Goal: Task Accomplishment & Management: Complete application form

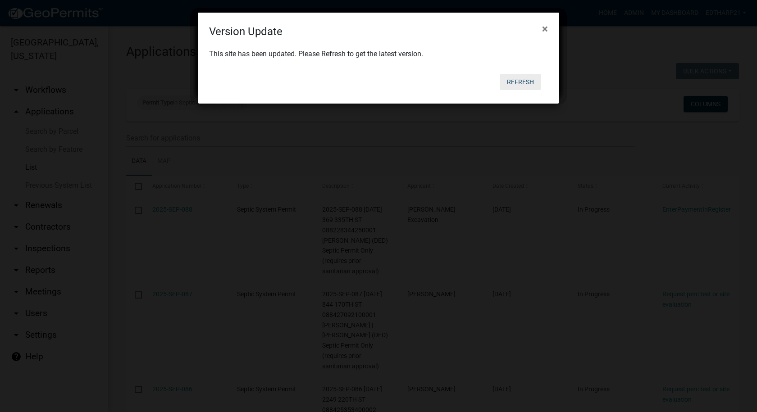
click at [526, 78] on button "Refresh" at bounding box center [520, 82] width 41 height 16
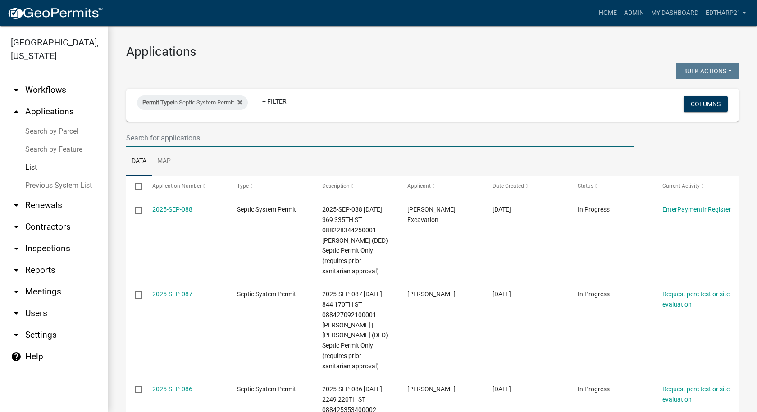
click at [156, 141] on input "text" at bounding box center [380, 138] width 508 height 18
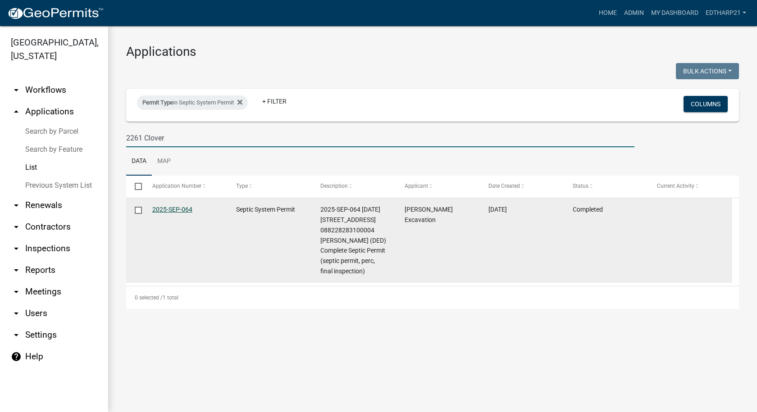
type input "2261 Clover"
click at [167, 209] on link "2025-SEP-064" at bounding box center [172, 209] width 40 height 7
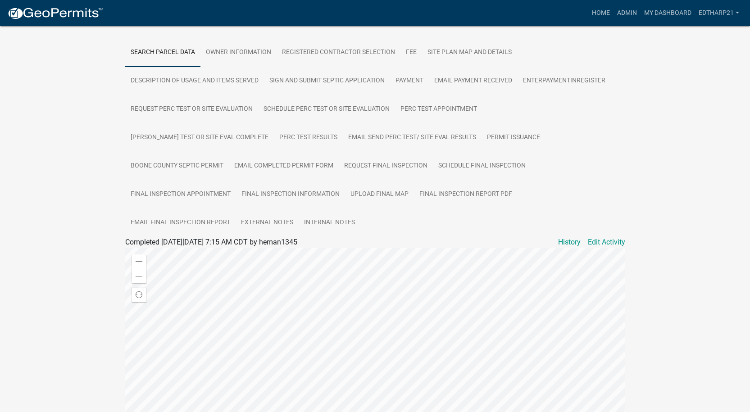
scroll to position [165, 0]
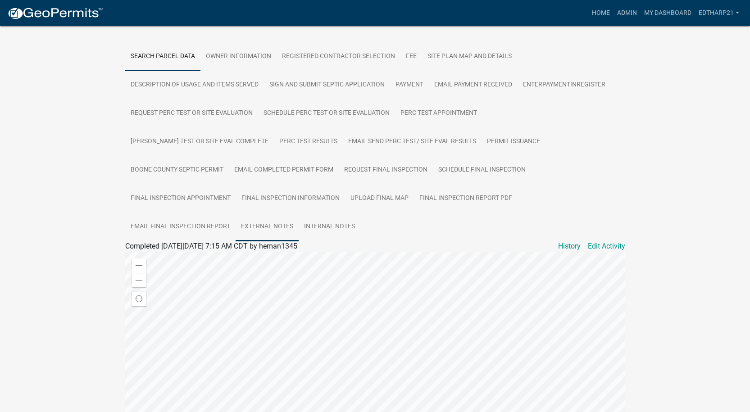
click at [299, 213] on link "External Notes" at bounding box center [267, 227] width 63 height 29
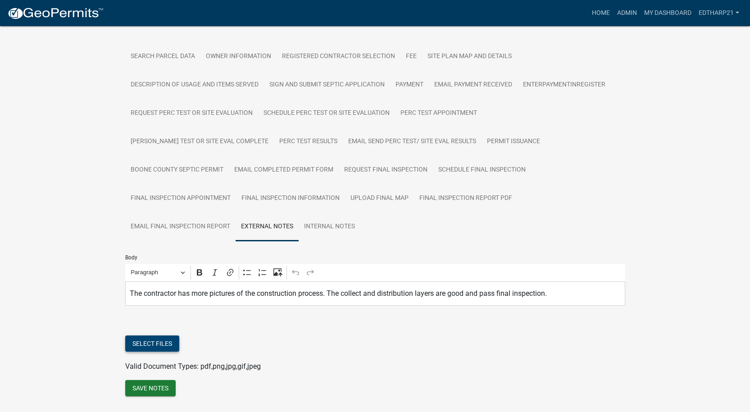
click at [137, 336] on button "Select files" at bounding box center [152, 344] width 54 height 16
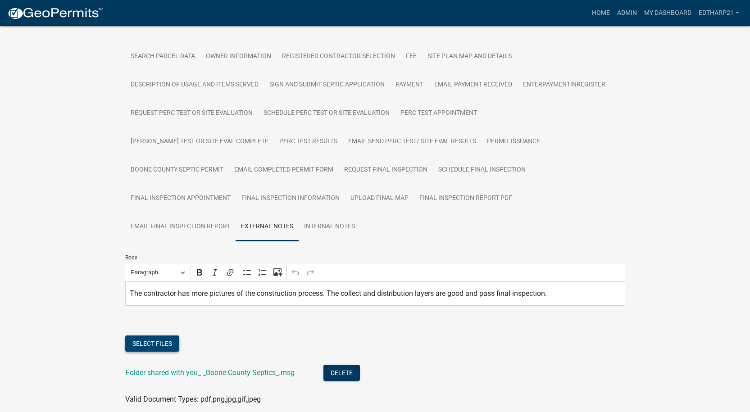
scroll to position [204, 0]
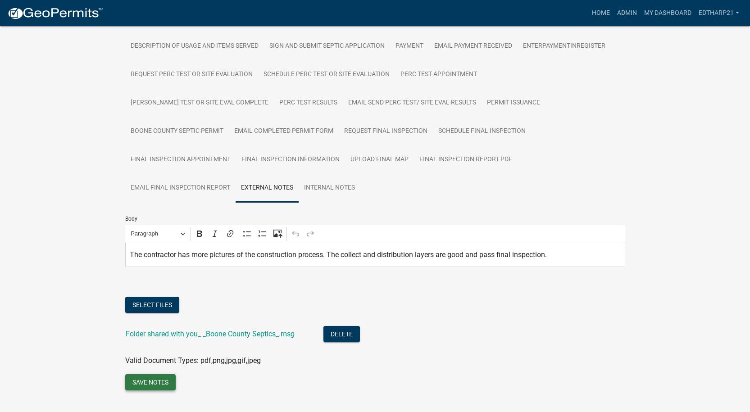
click at [160, 374] on button "Save Notes" at bounding box center [150, 382] width 50 height 16
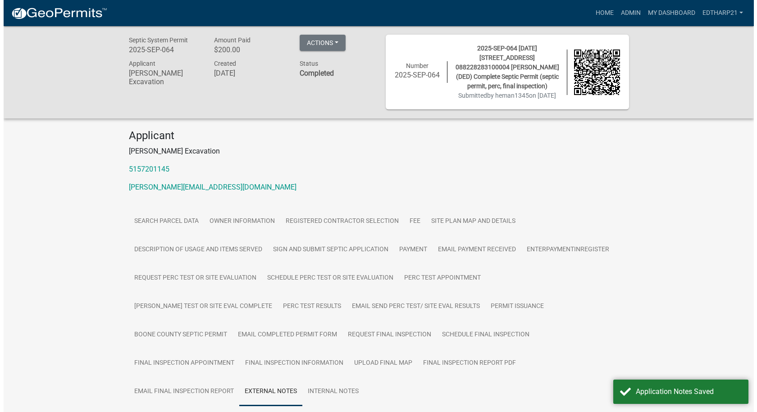
scroll to position [0, 0]
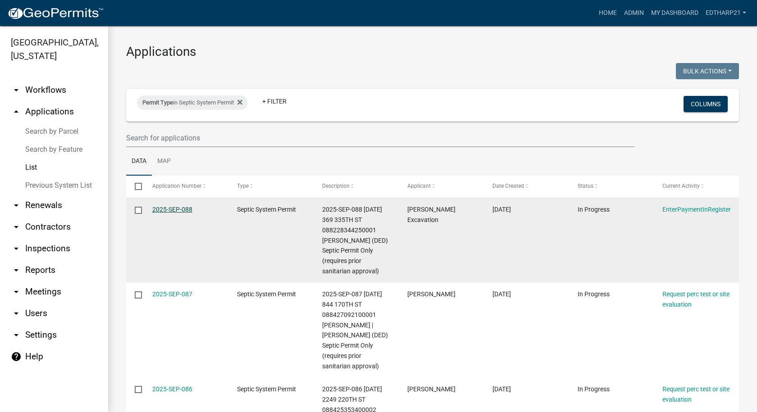
click at [164, 209] on link "2025-SEP-088" at bounding box center [172, 209] width 40 height 7
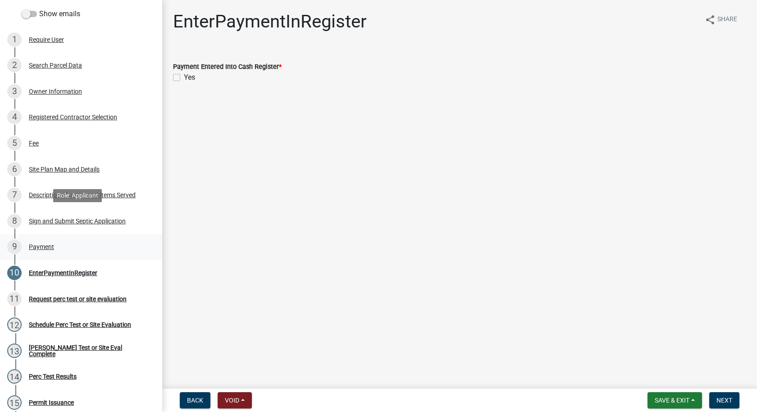
scroll to position [135, 0]
click at [46, 246] on div "Payment" at bounding box center [41, 246] width 25 height 6
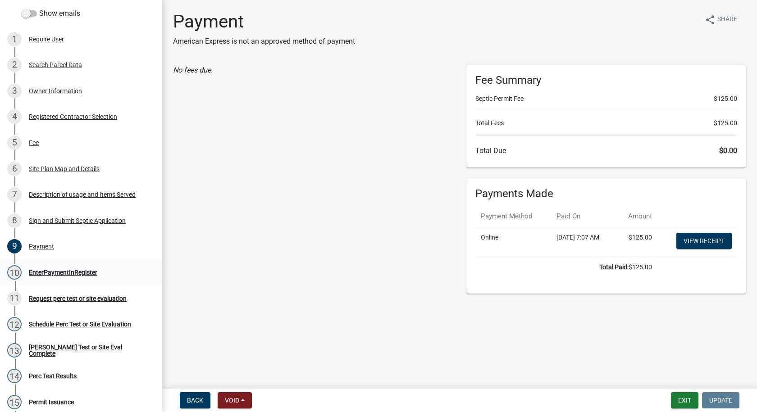
click at [61, 275] on div "EnterPaymentInRegister" at bounding box center [63, 272] width 68 height 6
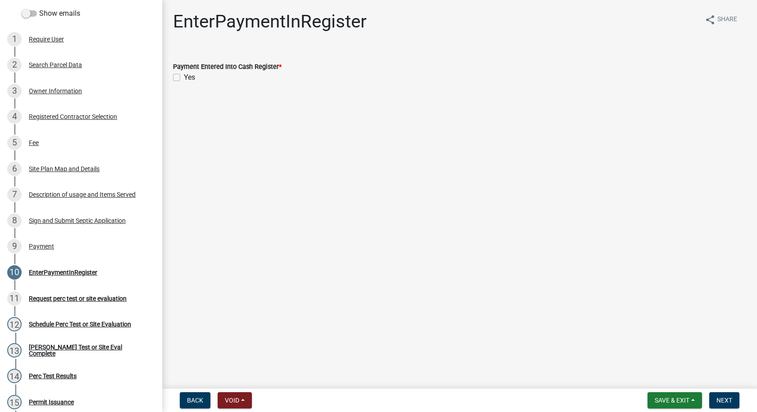
click at [184, 78] on label "Yes" at bounding box center [189, 77] width 11 height 11
click at [184, 78] on input "Yes" at bounding box center [187, 75] width 6 height 6
checkbox input "true"
click at [44, 245] on div "Payment" at bounding box center [41, 246] width 25 height 6
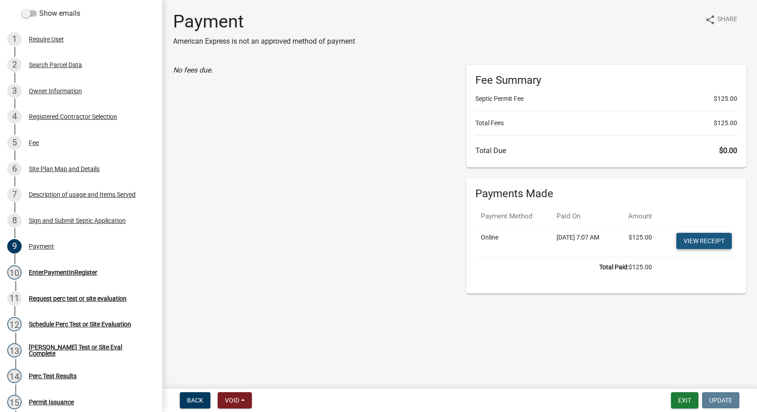
click at [717, 242] on link "View receipt" at bounding box center [703, 241] width 55 height 16
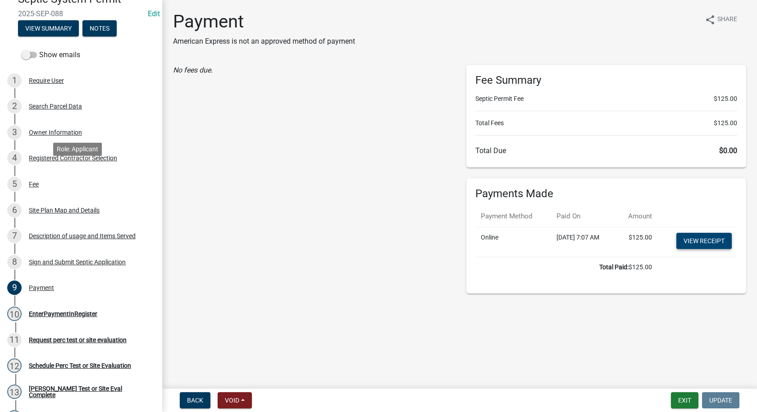
scroll to position [0, 0]
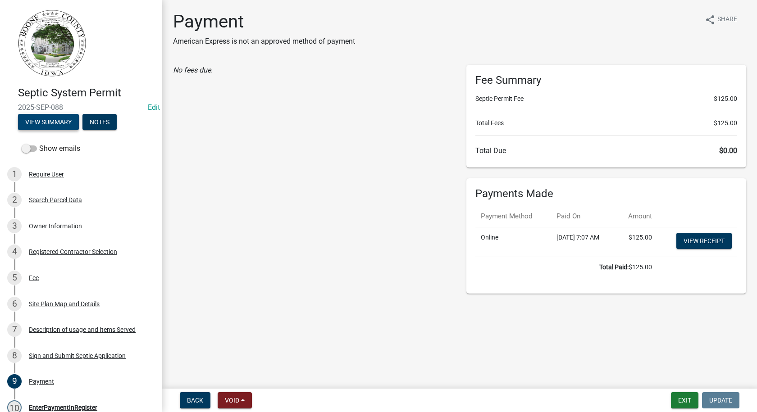
click at [57, 122] on button "View Summary" at bounding box center [48, 122] width 61 height 16
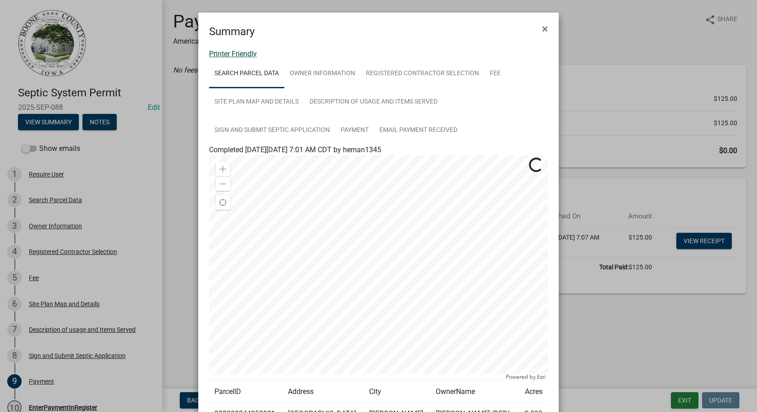
click at [237, 53] on link "Printer Friendly" at bounding box center [233, 54] width 48 height 9
click at [542, 30] on span "×" at bounding box center [545, 29] width 6 height 13
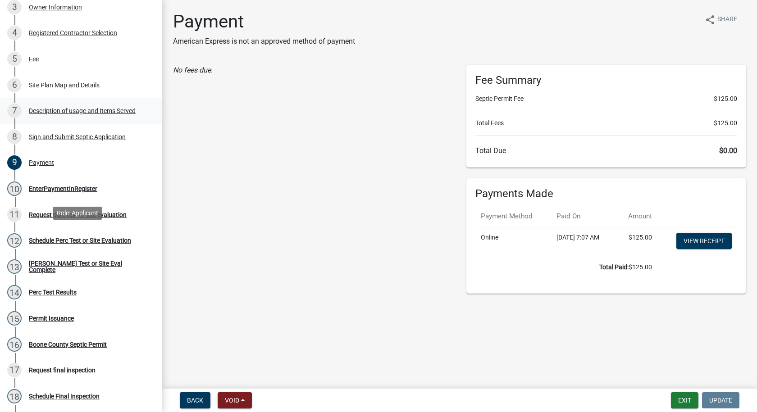
scroll to position [225, 0]
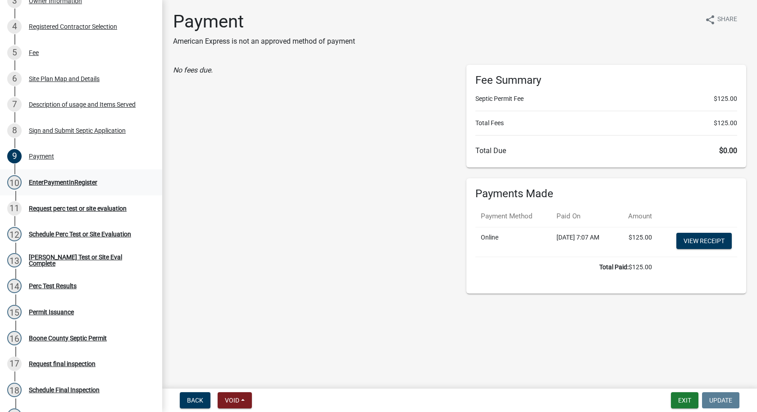
click at [68, 180] on div "EnterPaymentInRegister" at bounding box center [63, 182] width 68 height 6
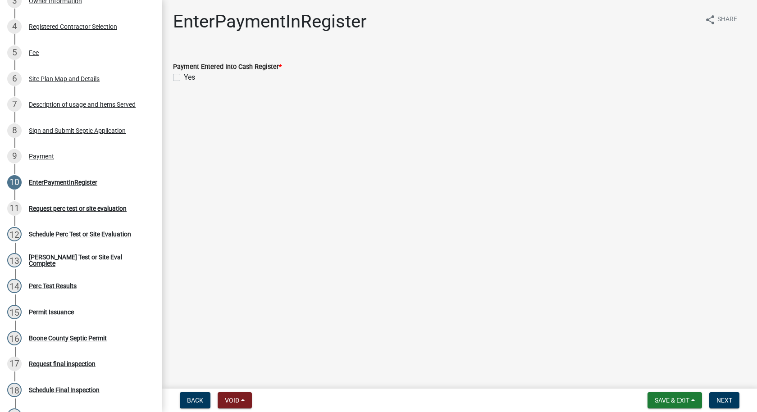
click at [184, 77] on label "Yes" at bounding box center [189, 77] width 11 height 11
click at [184, 77] on input "Yes" at bounding box center [187, 75] width 6 height 6
checkbox input "true"
click at [724, 397] on span "Next" at bounding box center [724, 400] width 16 height 7
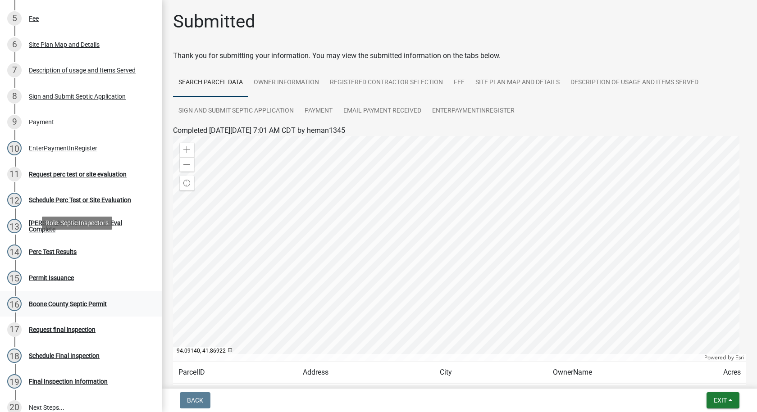
scroll to position [315, 0]
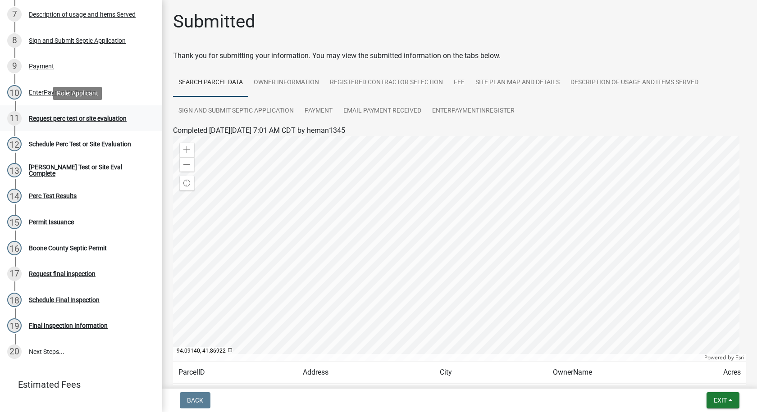
click at [84, 119] on div "Request perc test or site evaluation" at bounding box center [78, 118] width 98 height 6
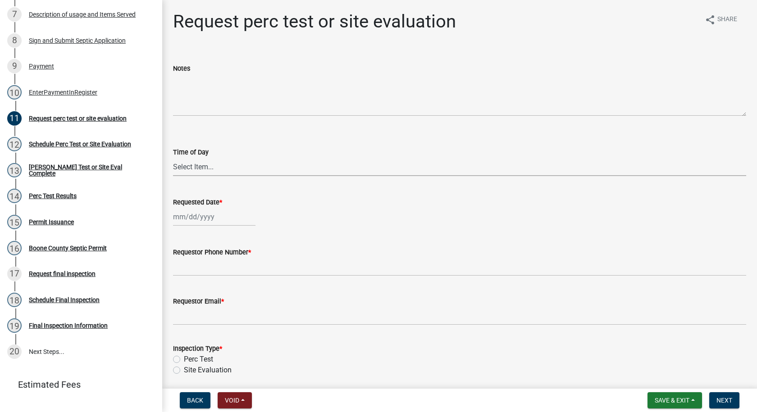
click at [198, 164] on select "Select Item... AM PM" at bounding box center [459, 167] width 573 height 18
click at [173, 158] on select "Select Item... AM PM" at bounding box center [459, 167] width 573 height 18
select select "6c109ef4-37e2-45c6-b0e8-db9b1cf7fb51"
click at [187, 218] on div at bounding box center [214, 217] width 82 height 18
select select "9"
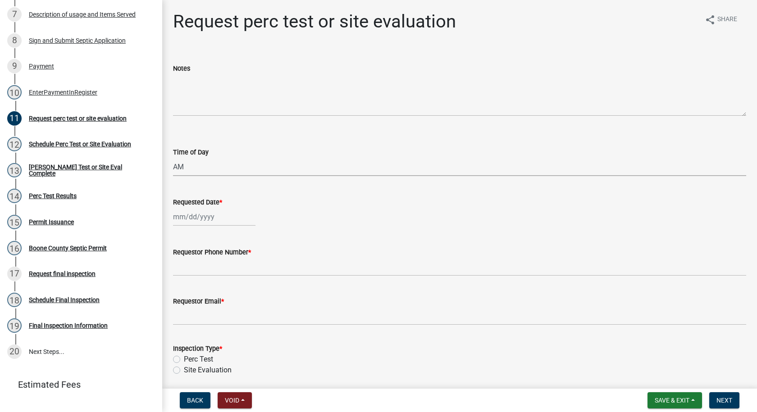
select select "2025"
click at [182, 237] on span "Previous month" at bounding box center [182, 235] width 7 height 7
select select "8"
click at [193, 279] on div "5" at bounding box center [196, 279] width 14 height 14
type input "[DATE]"
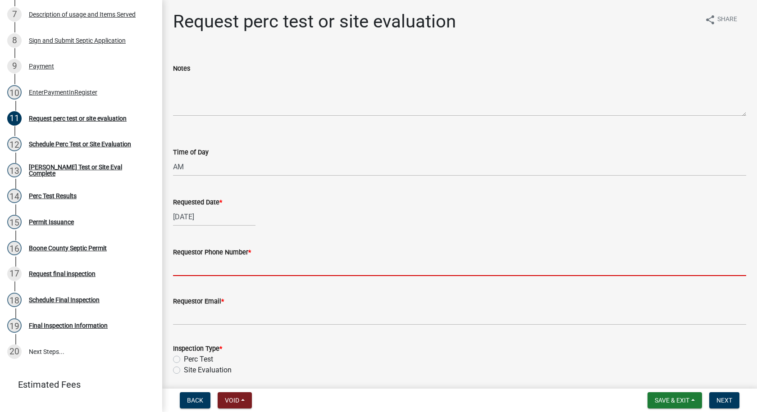
click at [197, 269] on input "Requestor Phone Number *" at bounding box center [459, 267] width 573 height 18
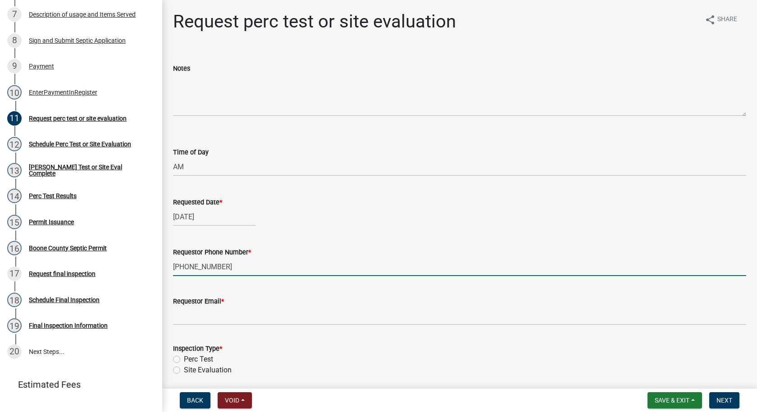
type input "[PHONE_NUMBER]"
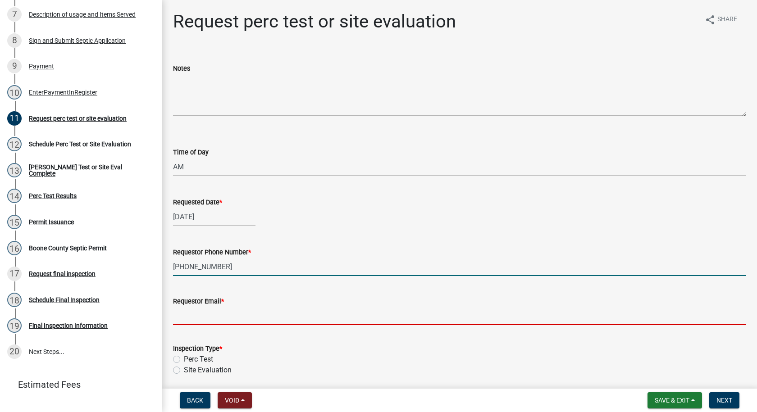
click at [210, 317] on input "Requestor Email *" at bounding box center [459, 316] width 573 height 18
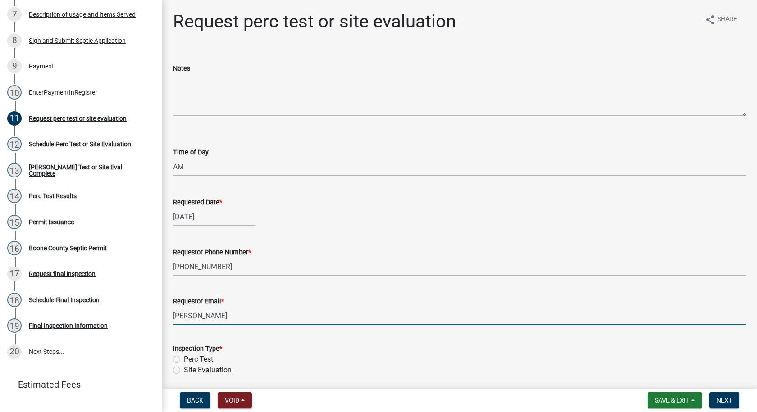
type input "[PERSON_NAME][EMAIL_ADDRESS][DOMAIN_NAME]"
click at [184, 369] on label "Site Evaluation" at bounding box center [208, 370] width 48 height 11
click at [184, 369] on input "Site Evaluation" at bounding box center [187, 368] width 6 height 6
radio input "true"
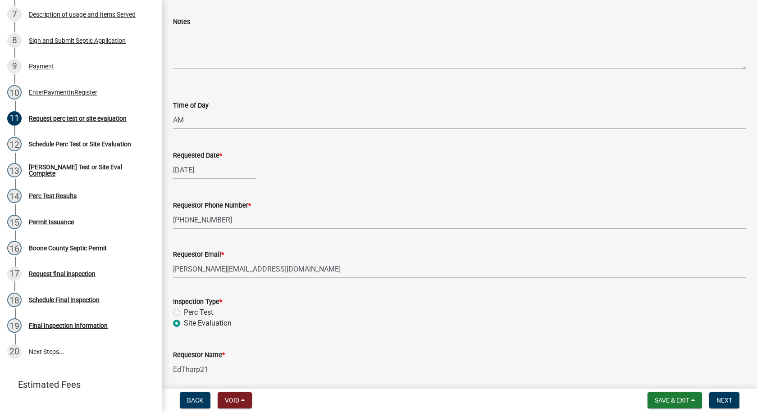
scroll to position [83, 0]
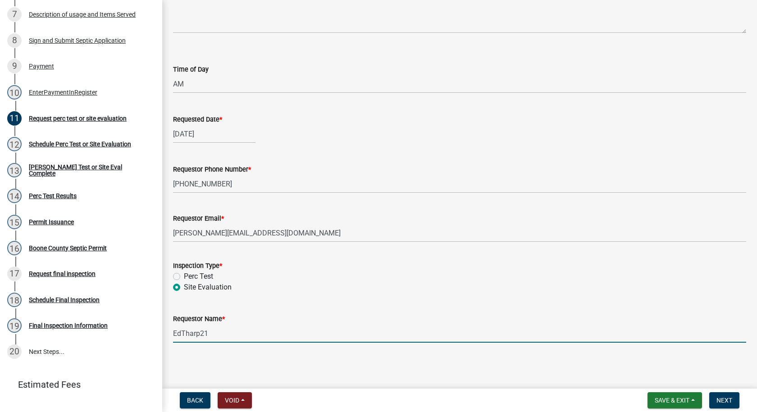
click at [214, 336] on input "EdTharp21" at bounding box center [459, 333] width 573 height 18
type input "E"
type input "[PERSON_NAME]"
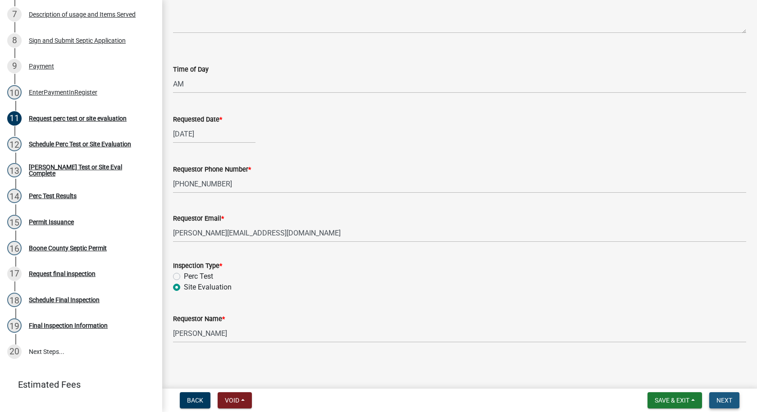
click at [722, 399] on span "Next" at bounding box center [724, 400] width 16 height 7
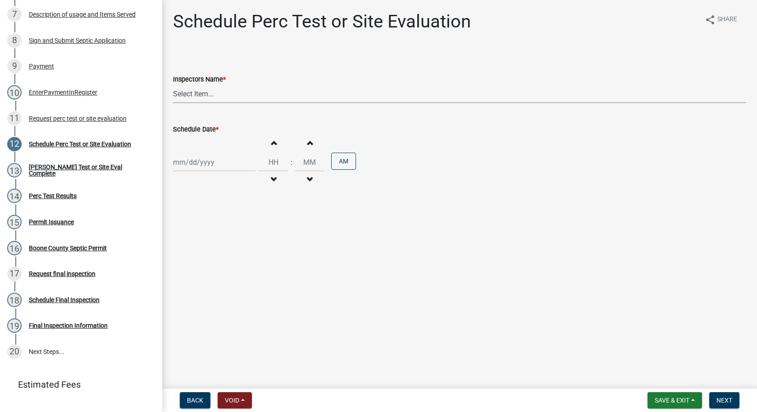
click at [199, 96] on select "Select Item... EdTharp21 (EdTharp21) mspeers ([PERSON_NAME]) WandaCox ([PERSON_…" at bounding box center [459, 94] width 573 height 18
select select "1166babb-7ce8-442f-9c4a-1180ef3e1882"
click at [173, 85] on select "Select Item... EdTharp21 (EdTharp21) mspeers ([PERSON_NAME]) WandaCox ([PERSON_…" at bounding box center [459, 94] width 573 height 18
click at [204, 161] on div at bounding box center [214, 162] width 82 height 18
select select "9"
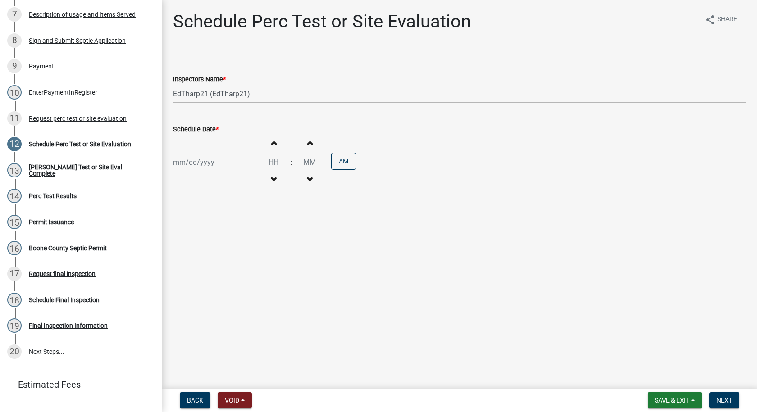
select select "2025"
click at [181, 181] on span "Previous month" at bounding box center [182, 181] width 7 height 7
select select "8"
click at [197, 223] on div "5" at bounding box center [196, 225] width 14 height 14
type input "[DATE]"
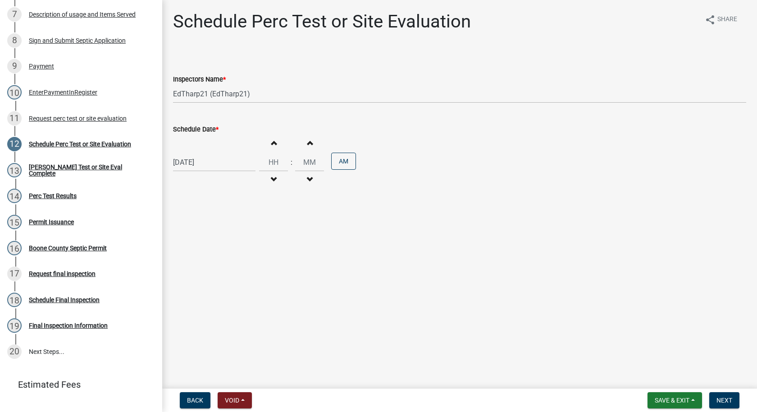
click at [271, 144] on span "button" at bounding box center [273, 142] width 5 height 7
type input "01"
type input "00"
click at [271, 180] on span "button" at bounding box center [273, 179] width 5 height 7
type input "12"
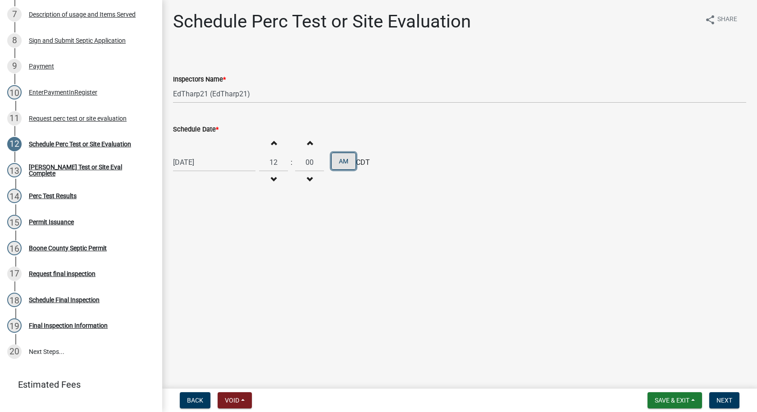
click at [334, 163] on button "AM" at bounding box center [343, 161] width 25 height 17
click at [717, 398] on span "Next" at bounding box center [724, 400] width 16 height 7
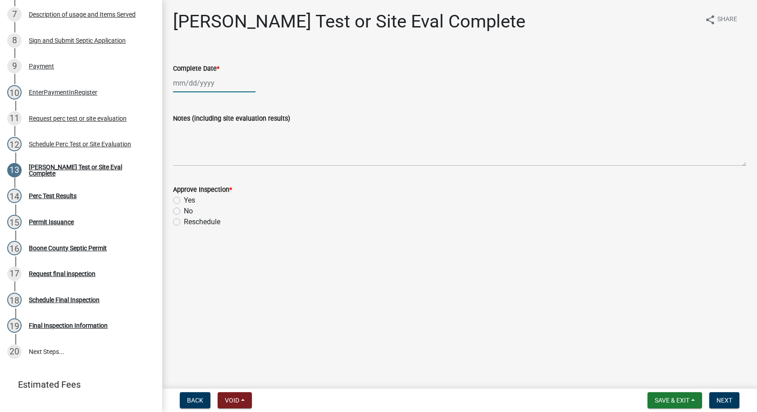
click at [206, 85] on div at bounding box center [214, 83] width 82 height 18
select select "9"
select select "2025"
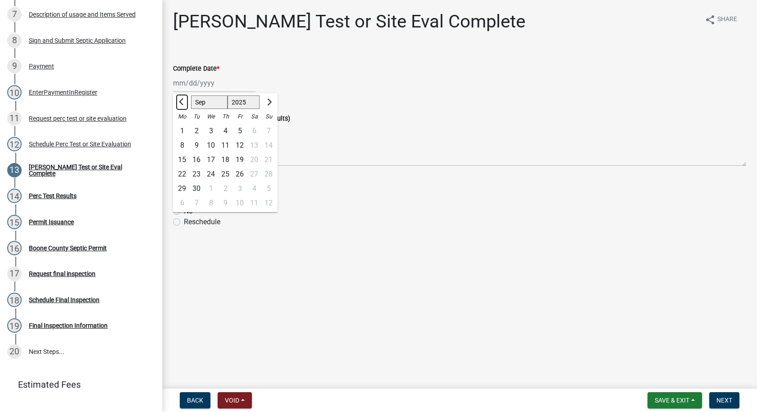
click at [180, 101] on span "Previous month" at bounding box center [182, 102] width 7 height 7
select select "8"
click at [197, 143] on div "5" at bounding box center [196, 145] width 14 height 14
type input "[DATE]"
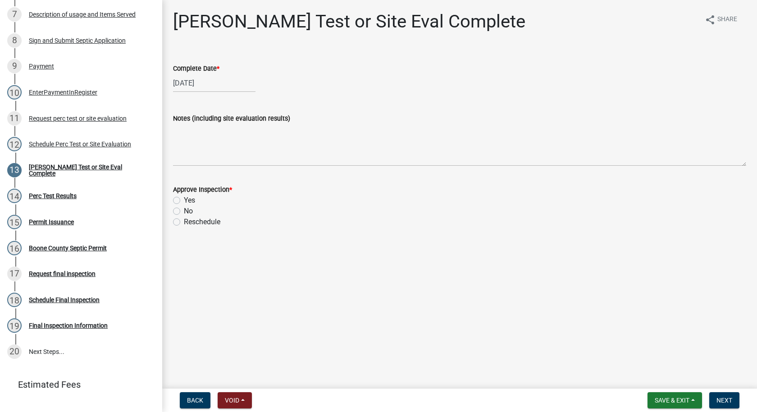
click at [184, 199] on label "Yes" at bounding box center [189, 200] width 11 height 11
click at [184, 199] on input "Yes" at bounding box center [187, 198] width 6 height 6
radio input "true"
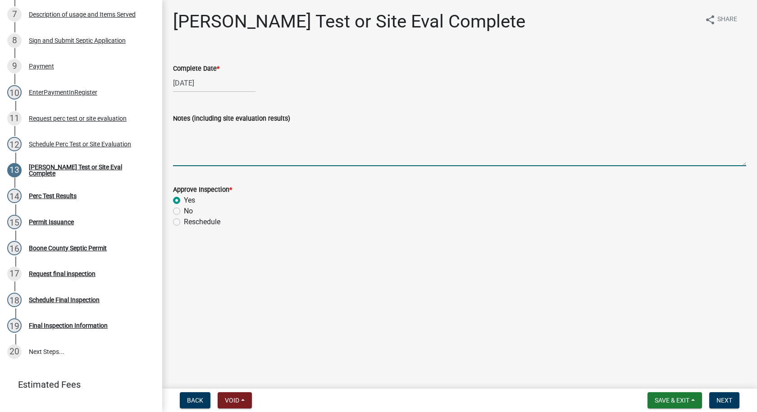
drag, startPoint x: 190, startPoint y: 128, endPoint x: 240, endPoint y: 161, distance: 60.5
click at [190, 128] on textarea "Notes (including site evaluation results)" at bounding box center [459, 145] width 573 height 42
type textarea "Can not fit a sand filter in the yard due to ravine and not enough space for se…"
click at [715, 398] on button "Next" at bounding box center [724, 400] width 30 height 16
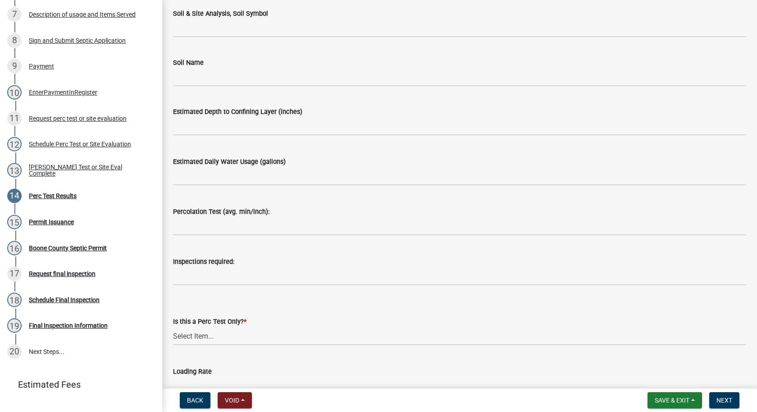
scroll to position [109, 0]
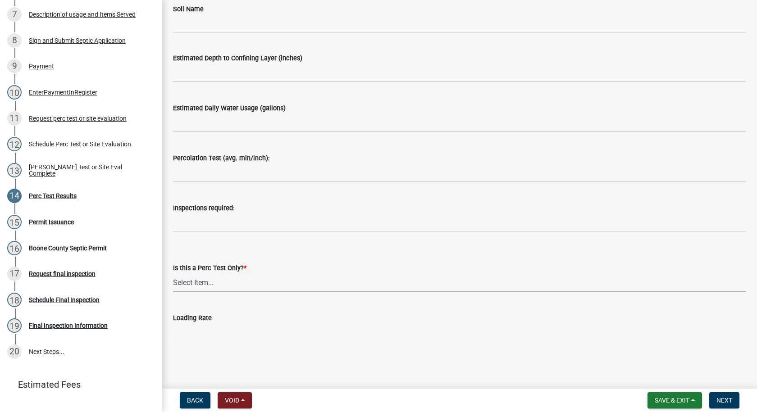
click at [221, 281] on select "Select Item... Yes No" at bounding box center [459, 282] width 573 height 18
click at [173, 273] on select "Select Item... Yes No" at bounding box center [459, 282] width 573 height 18
select select "24454754-256b-47dd-bfd0-3cbbb785a58c"
click at [724, 401] on span "Next" at bounding box center [724, 400] width 16 height 7
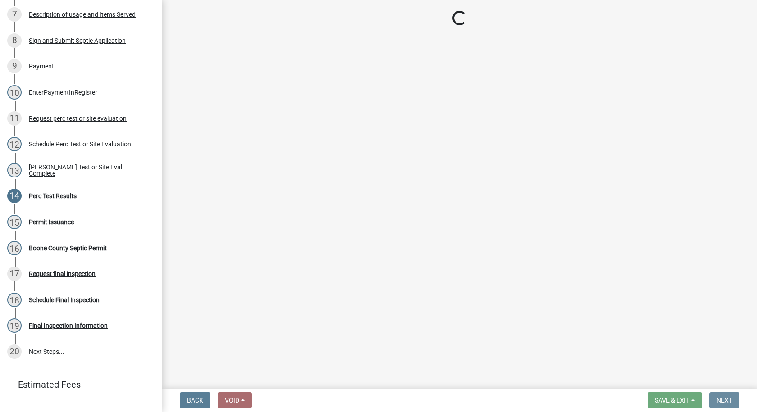
scroll to position [0, 0]
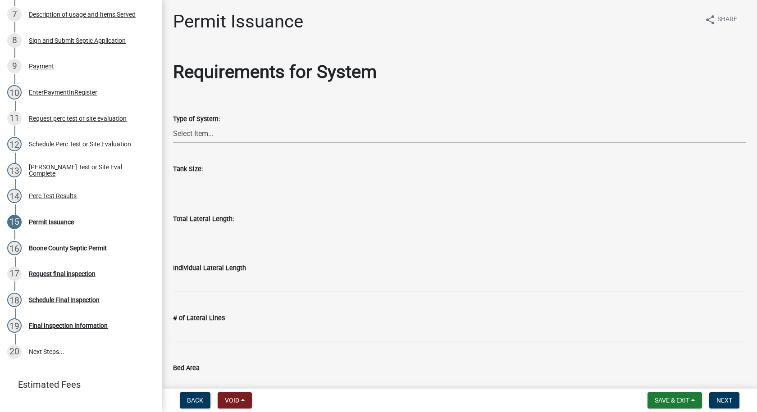
click at [204, 136] on select "Select Item... At grade [GEOGRAPHIC_DATA] Other Peat Sand filter Textile Waterl…" at bounding box center [459, 133] width 573 height 18
click at [173, 124] on select "Select Item... At grade [GEOGRAPHIC_DATA] Other Peat Sand filter Textile Waterl…" at bounding box center [459, 133] width 573 height 18
select select "2cc19f0b-9b93-4aff-82c7-a65aaa08e397"
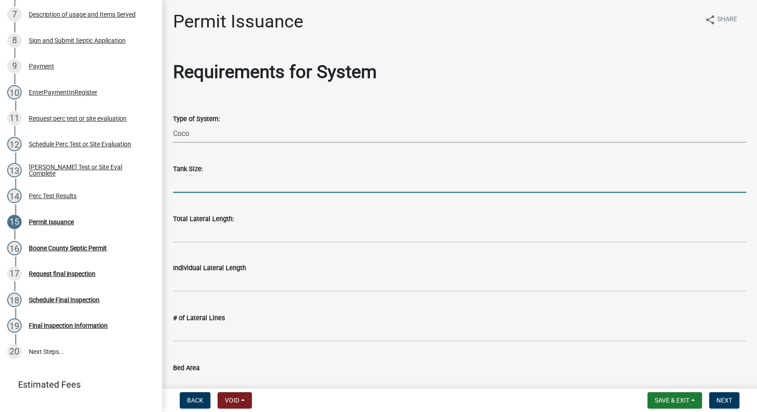
click at [194, 182] on input "text" at bounding box center [459, 183] width 573 height 18
type input "1750"
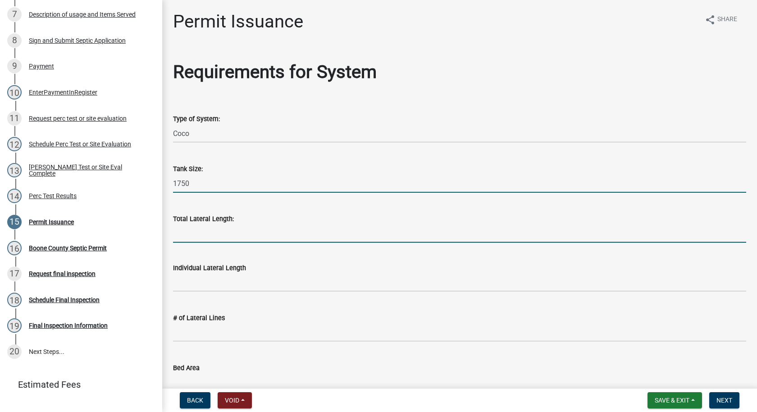
click at [196, 234] on input "Total Lateral Length:" at bounding box center [459, 233] width 573 height 18
type input "0"
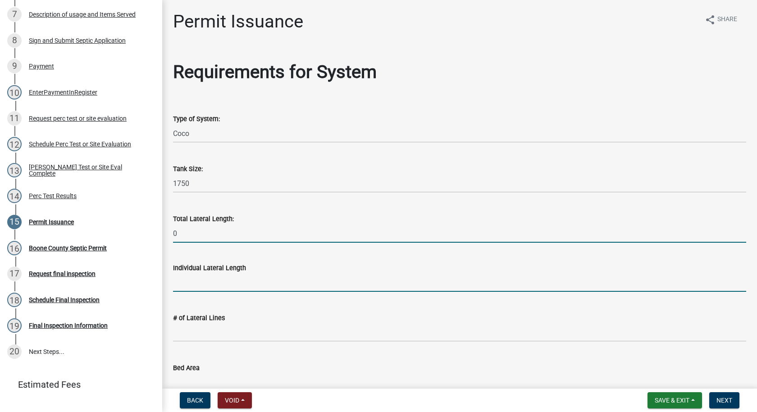
click at [183, 285] on input "text" at bounding box center [459, 282] width 573 height 18
type input "0"
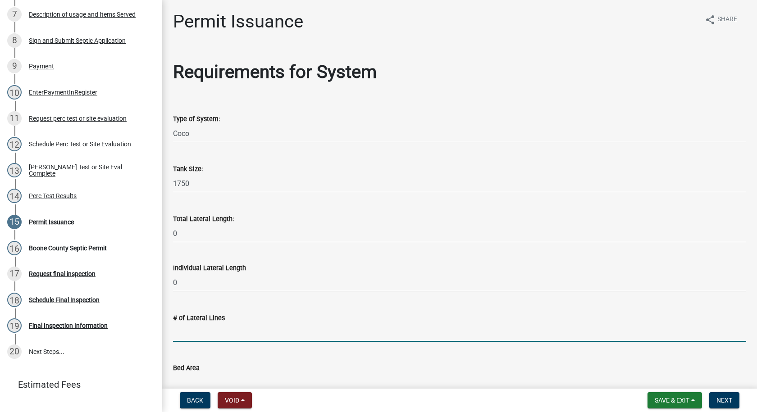
click at [182, 333] on input "text" at bounding box center [459, 332] width 573 height 18
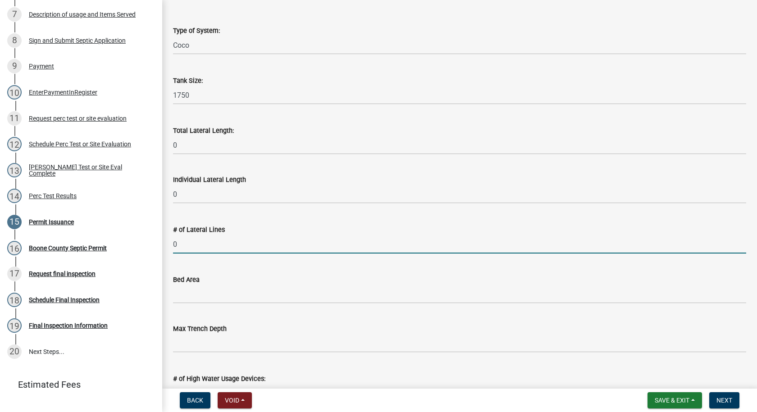
scroll to position [225, 0]
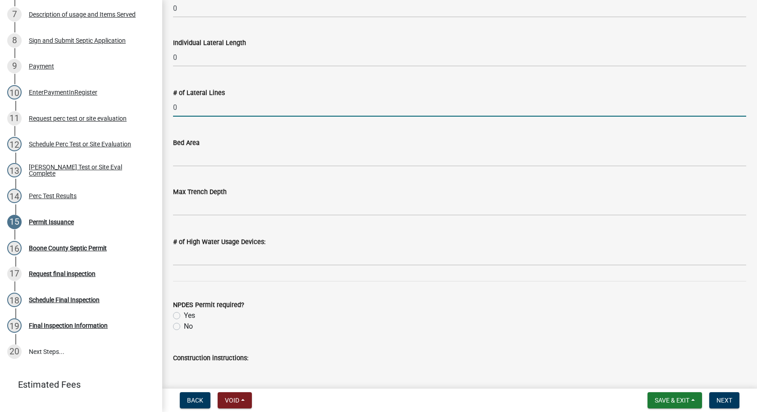
type input "0"
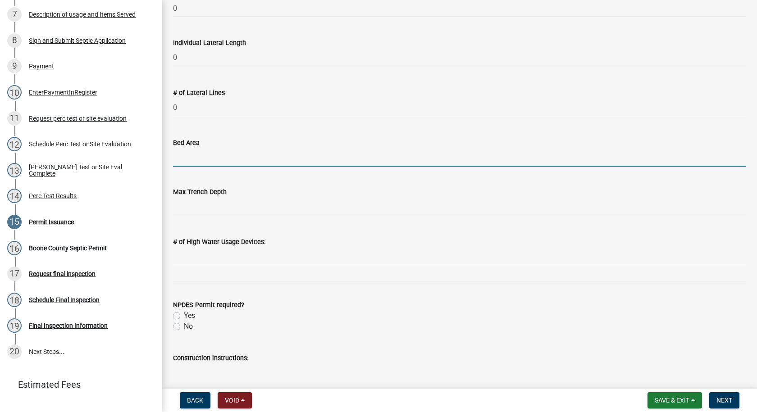
drag, startPoint x: 183, startPoint y: 151, endPoint x: 175, endPoint y: 168, distance: 18.1
click at [183, 151] on input "Bed Area" at bounding box center [459, 157] width 573 height 18
type input "5-Bedroom Coco filter with discharge to the ravine."
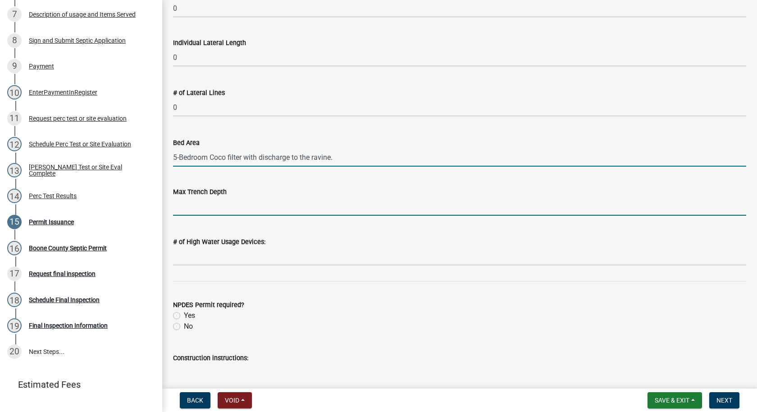
click at [187, 205] on input "text" at bounding box center [459, 206] width 573 height 18
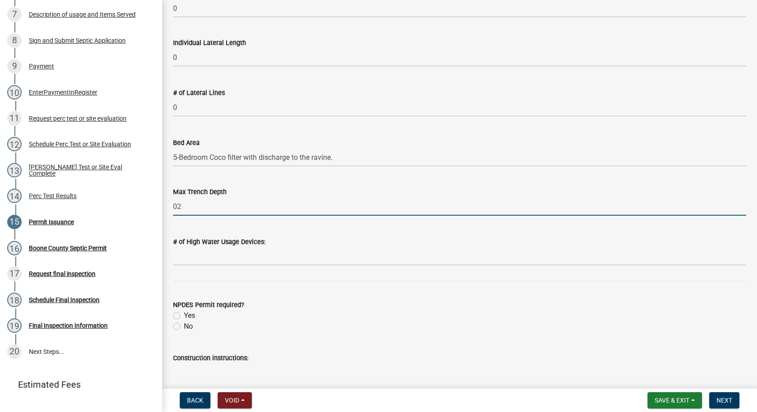
type input "0"
click at [205, 258] on input "text" at bounding box center [459, 256] width 573 height 18
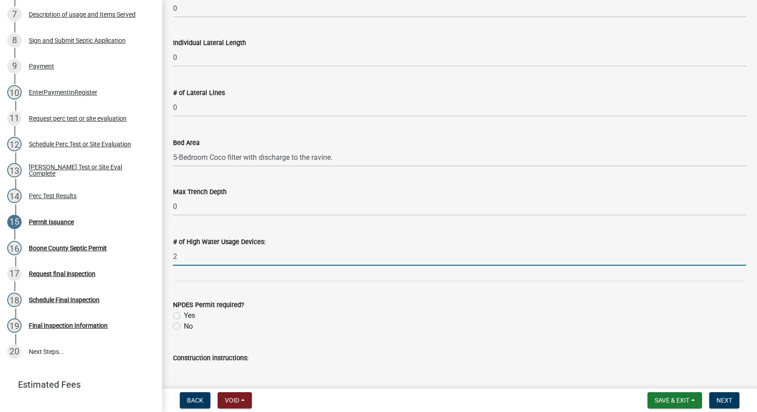
type input "2"
click at [184, 328] on label "No" at bounding box center [188, 326] width 9 height 11
click at [184, 327] on input "No" at bounding box center [187, 324] width 6 height 6
radio input "true"
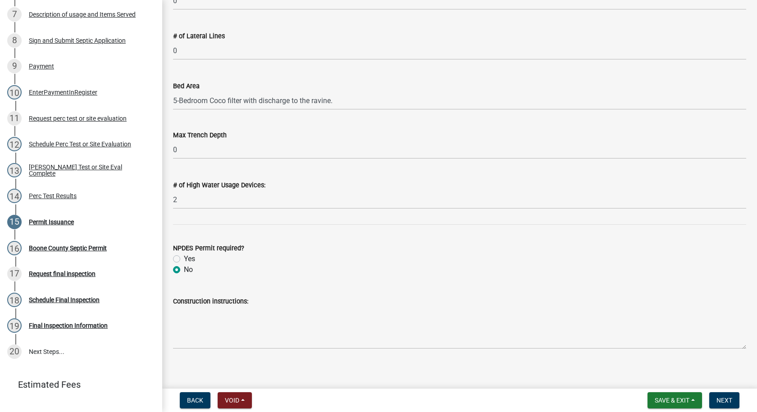
scroll to position [288, 0]
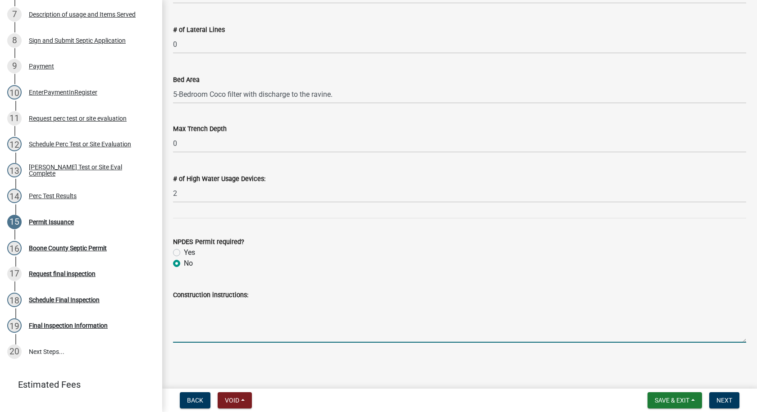
click at [177, 304] on textarea "Construction instructions:" at bounding box center [459, 321] width 573 height 42
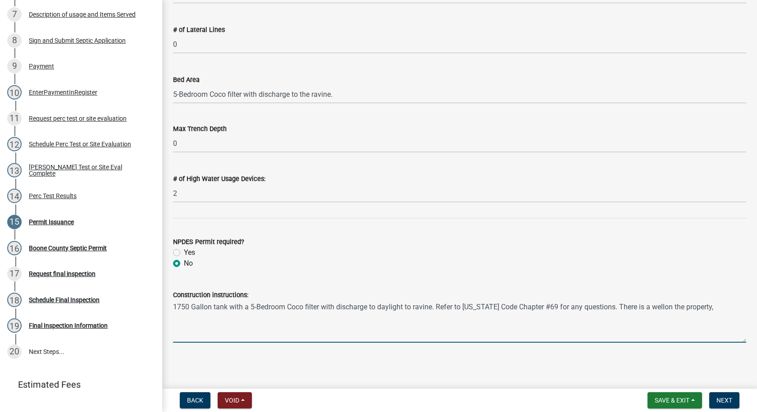
click at [644, 308] on textarea "1750 Gallon tank with a 5-Bedroom Coco filter with discharge to daylight to rav…" at bounding box center [459, 321] width 573 height 42
click at [701, 307] on textarea "1750 Gallon tank with a 5-Bedroom Coco filter with discharge to daylight to rav…" at bounding box center [459, 321] width 573 height 42
type textarea "1750 Gallon tank with a 5-Bedroom Coco filter with discharge to daylight to rav…"
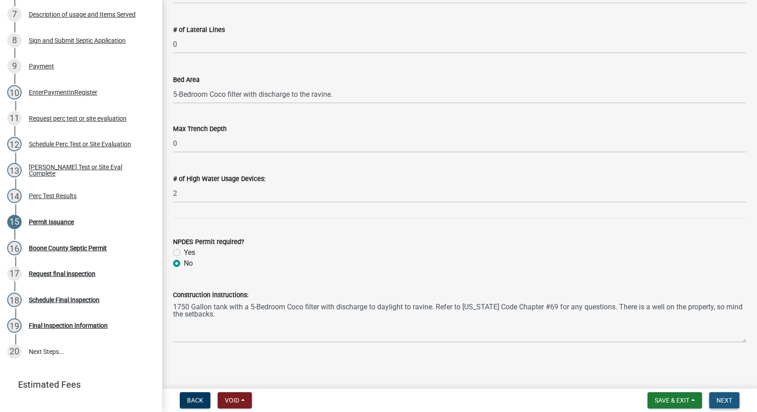
click at [722, 400] on span "Next" at bounding box center [724, 400] width 16 height 7
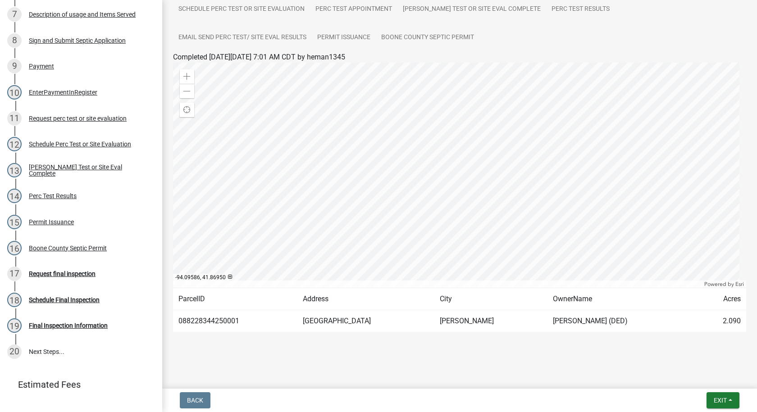
scroll to position [0, 0]
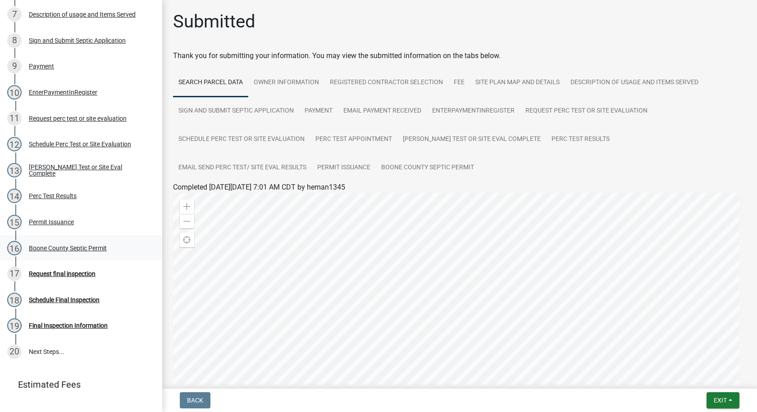
click at [87, 245] on div "Boone County Septic Permit" at bounding box center [68, 248] width 78 height 6
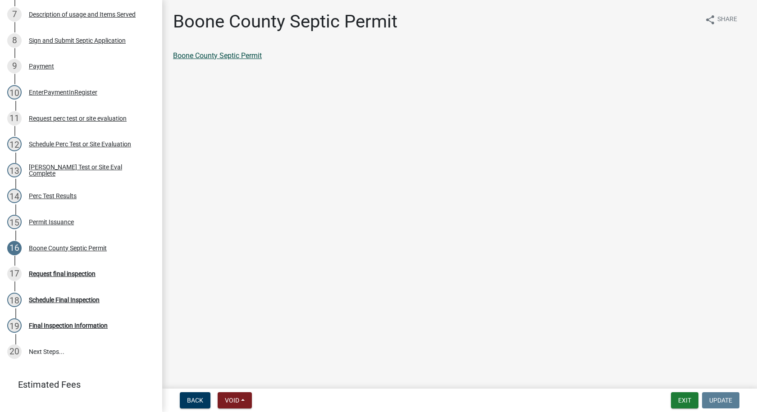
click at [230, 57] on link "Boone County Septic Permit" at bounding box center [217, 55] width 89 height 9
click at [64, 223] on div "Permit Issuance" at bounding box center [51, 222] width 45 height 6
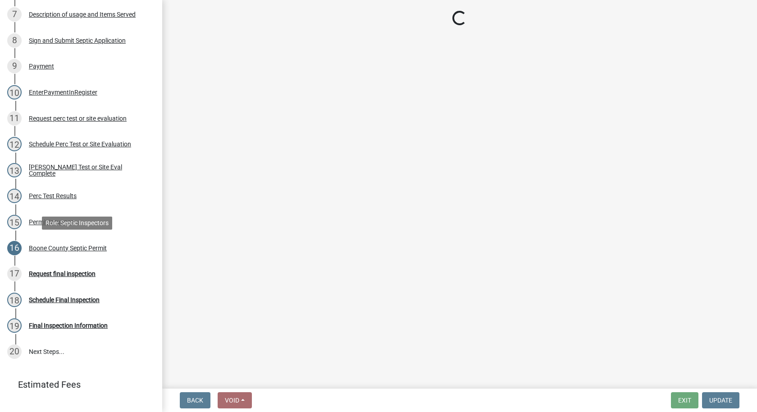
select select "2cc19f0b-9b93-4aff-82c7-a65aaa08e397"
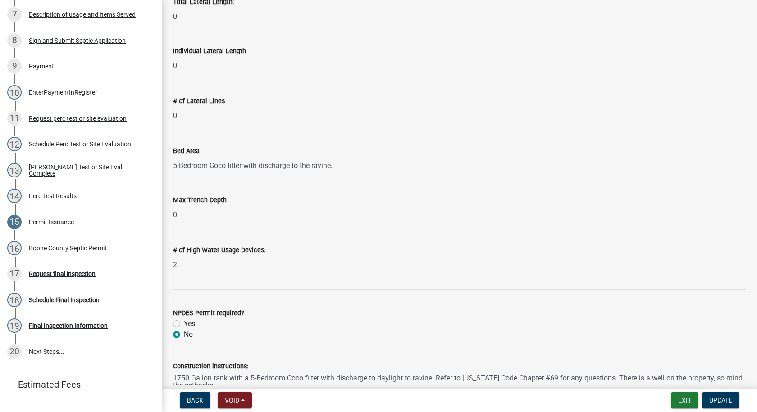
scroll to position [288, 0]
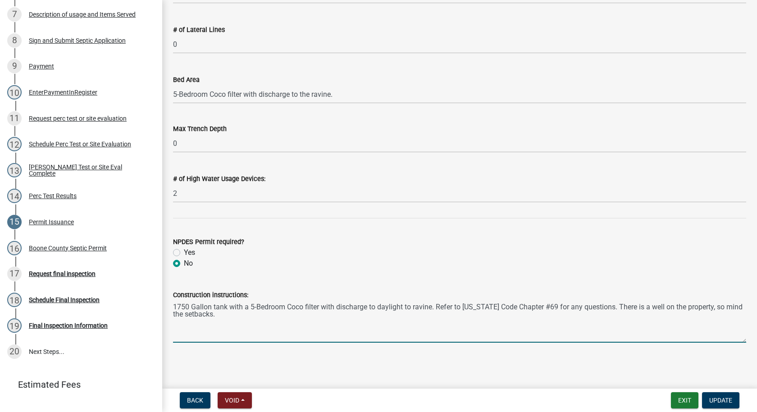
click at [203, 316] on textarea "1750 Gallon tank with a 5-Bedroom Coco filter with discharge to daylight to rav…" at bounding box center [459, 321] width 573 height 42
click at [218, 314] on textarea "1750 Gallon tank with a 5-Bedroom Coco filter with discharge to daylight to rav…" at bounding box center [459, 321] width 573 height 42
paste textarea "The property owner will need to have a service agreement for this septic system…"
click at [217, 314] on textarea "1750 Gallon tank with a 5-Bedroom Coco filter with discharge to daylight to rav…" at bounding box center [459, 321] width 573 height 42
type textarea "1750 Gallon tank with a 5-Bedroom Coco filter with discharge to daylight to rav…"
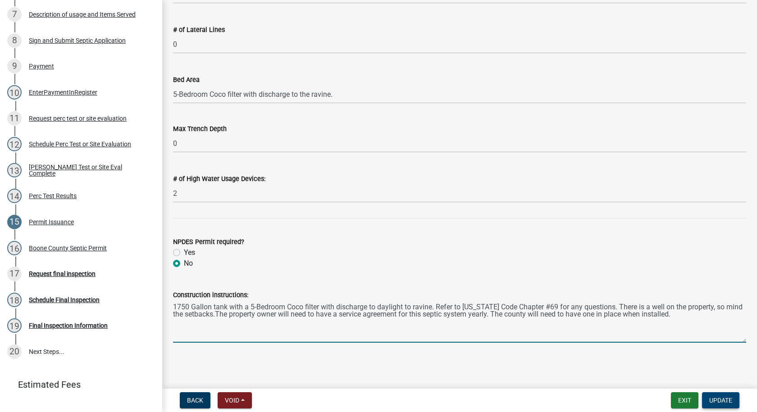
click at [718, 401] on span "Update" at bounding box center [720, 400] width 23 height 7
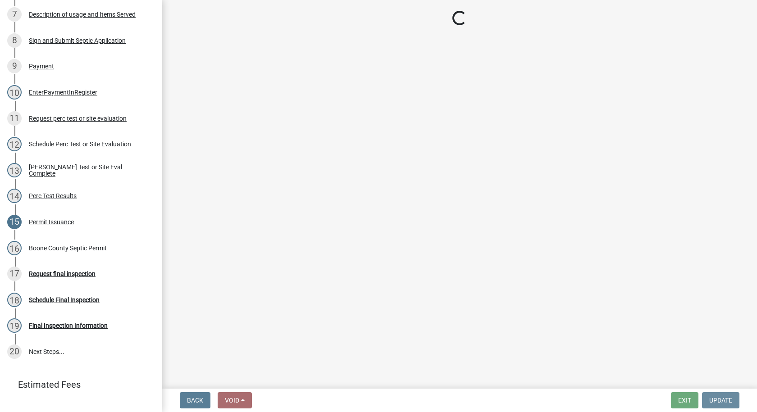
scroll to position [0, 0]
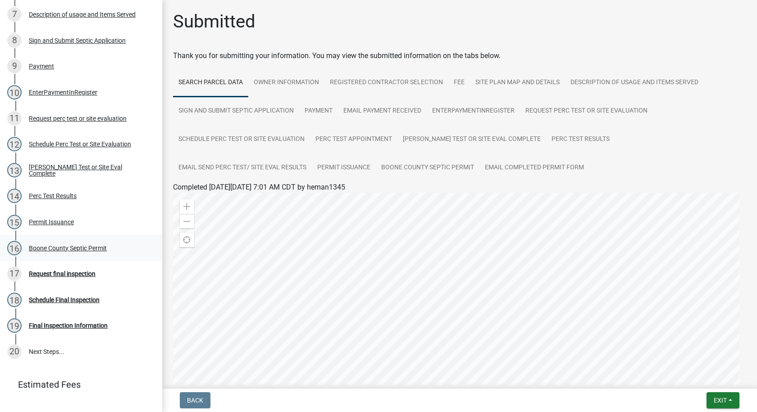
click at [65, 246] on div "Boone County Septic Permit" at bounding box center [68, 248] width 78 height 6
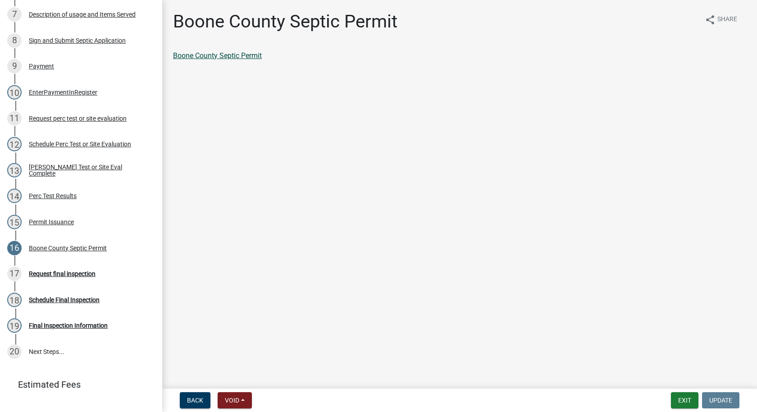
click at [241, 55] on link "Boone County Septic Permit" at bounding box center [217, 55] width 89 height 9
click at [90, 248] on div "Boone County Septic Permit" at bounding box center [68, 248] width 78 height 6
click at [225, 56] on link "Boone County Septic Permit" at bounding box center [217, 55] width 89 height 9
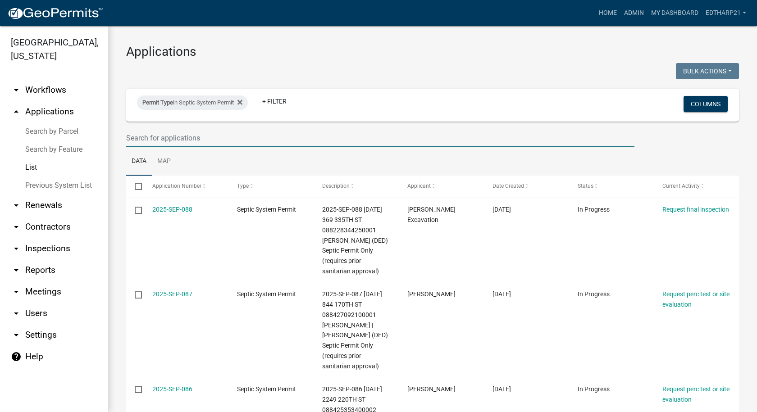
click at [141, 136] on input "text" at bounding box center [380, 138] width 508 height 18
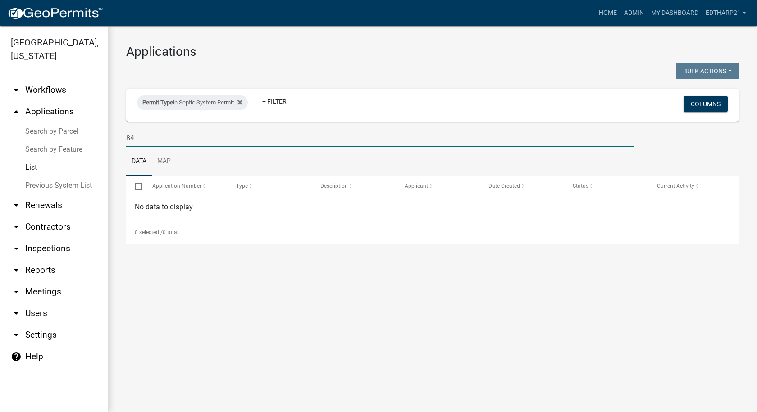
type input "8"
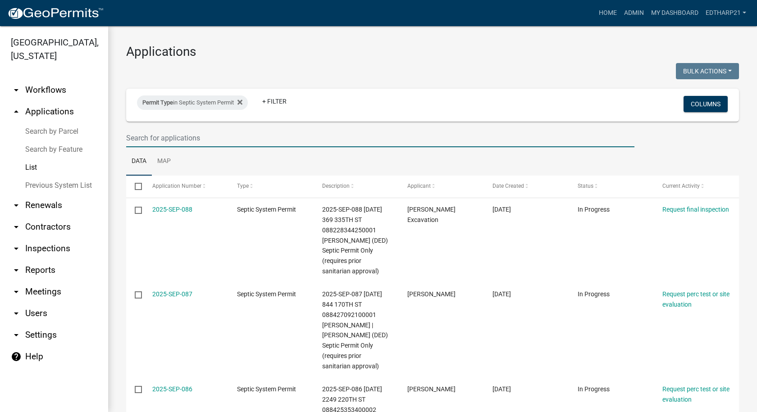
click at [39, 177] on link "Previous System List" at bounding box center [54, 186] width 108 height 18
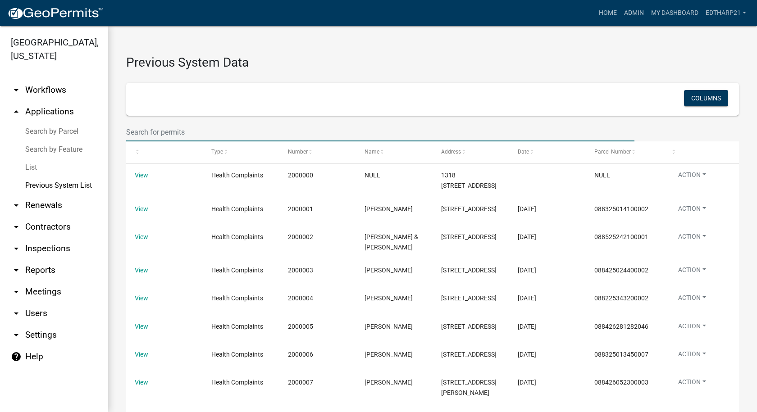
click at [128, 131] on input "text" at bounding box center [380, 132] width 508 height 18
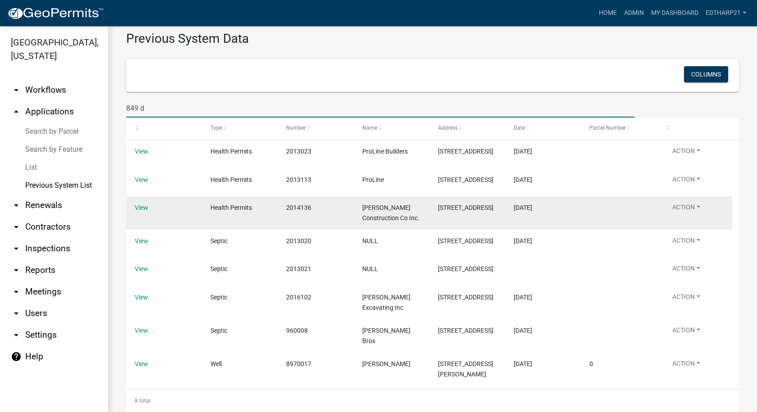
scroll to position [36, 0]
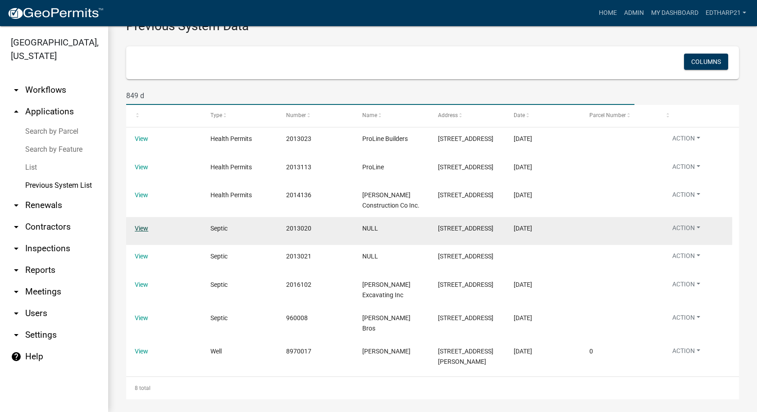
type input "849 d"
click at [144, 230] on link "View" at bounding box center [142, 228] width 14 height 7
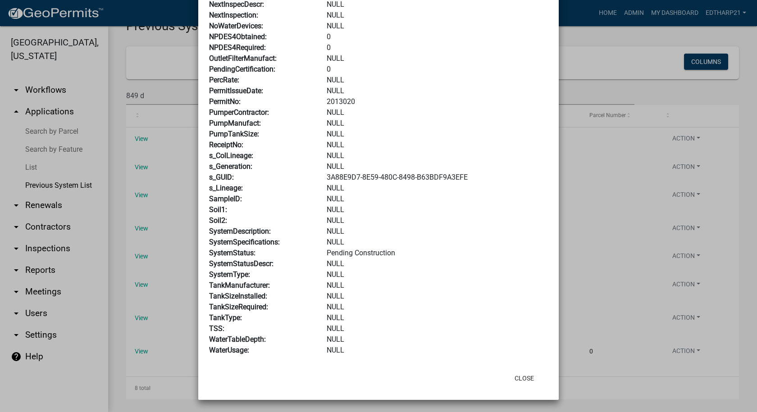
scroll to position [499, 0]
click at [511, 375] on button "Close" at bounding box center [524, 378] width 34 height 16
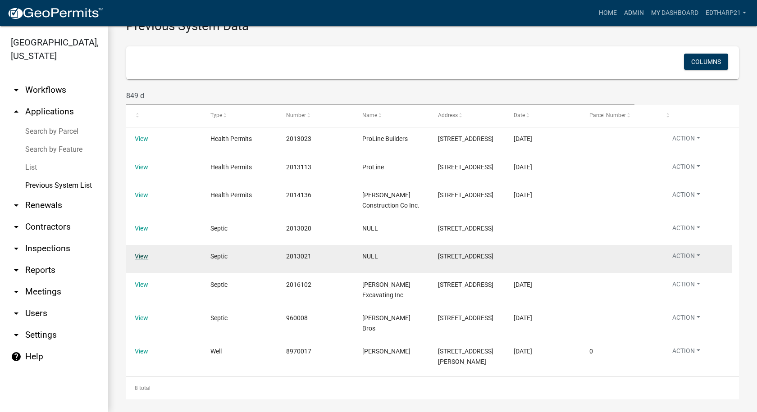
click at [142, 256] on link "View" at bounding box center [142, 256] width 14 height 7
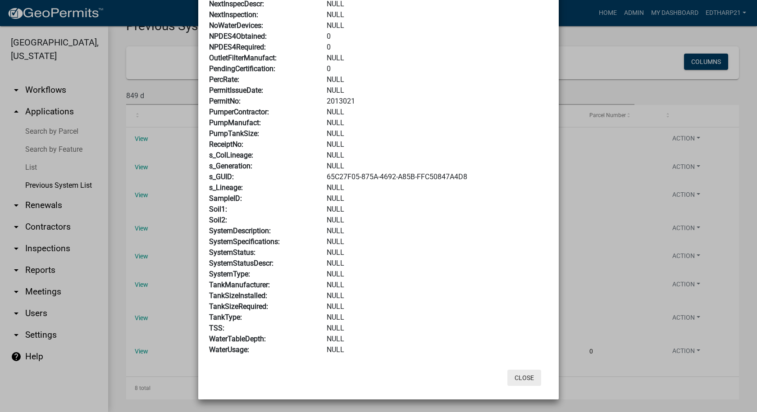
click at [526, 376] on button "Close" at bounding box center [524, 378] width 34 height 16
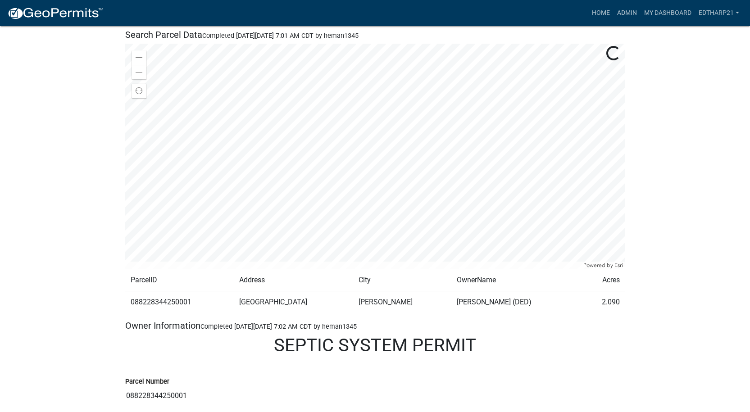
scroll to position [225, 0]
